Goal: Task Accomplishment & Management: Manage account settings

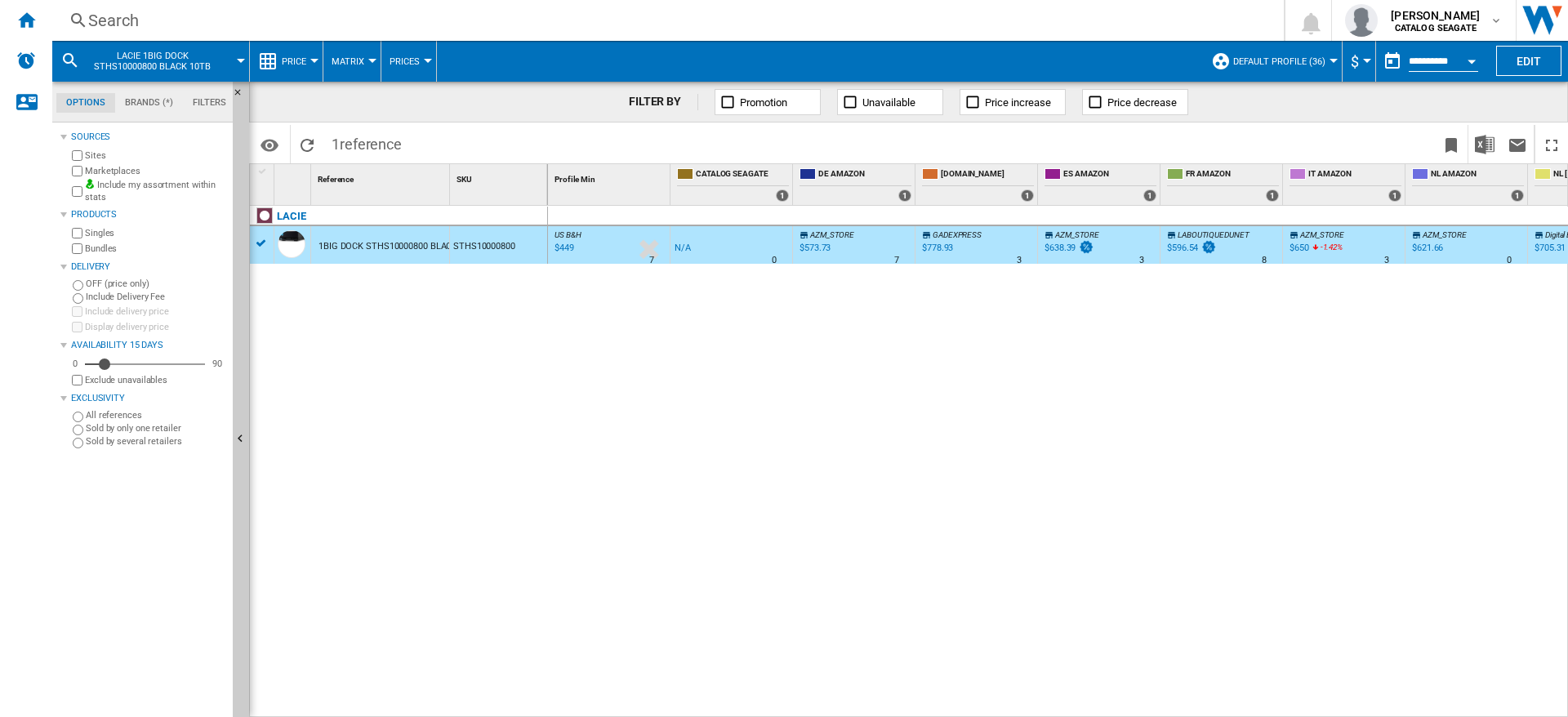
scroll to position [0, 449]
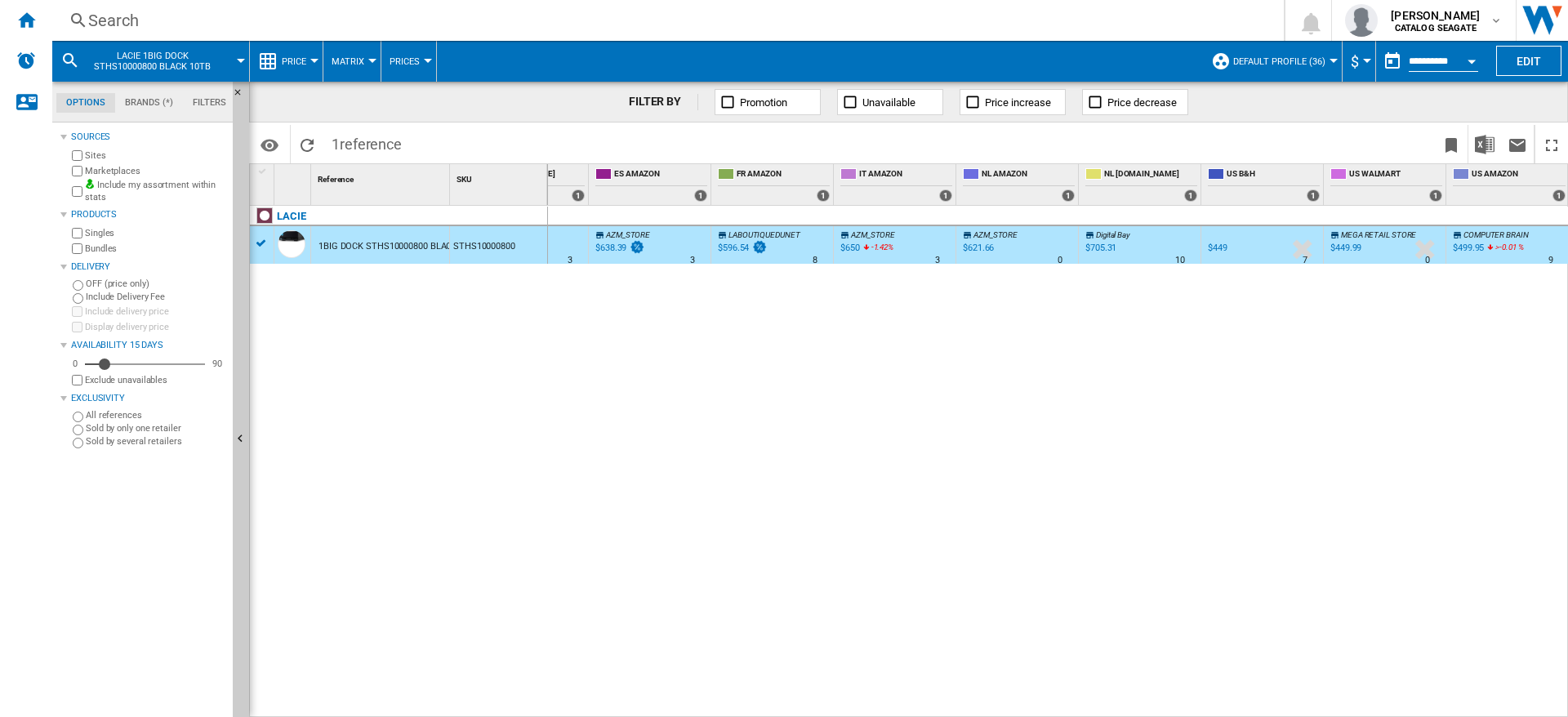
click at [663, 559] on div "US B&H : US B&H -1.0 % $449 % N/A 7 US B&H : US B&H -1.0 % -$1 % N/A" at bounding box center [1058, 462] width 1021 height 512
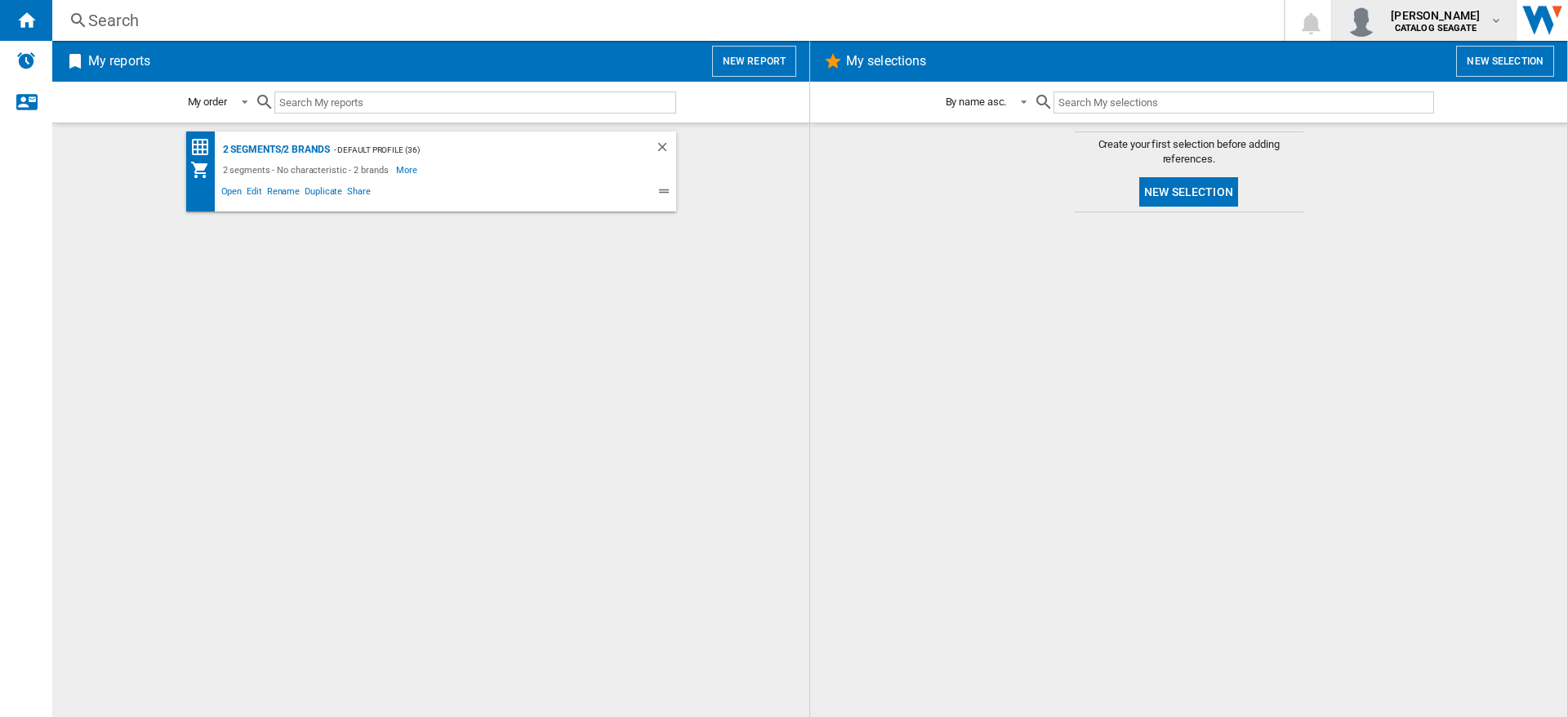
click at [1480, 22] on span "[PERSON_NAME]" at bounding box center [1435, 15] width 89 height 16
click at [1419, 143] on button "Logout" at bounding box center [1423, 143] width 171 height 33
